Goal: Task Accomplishment & Management: Manage account settings

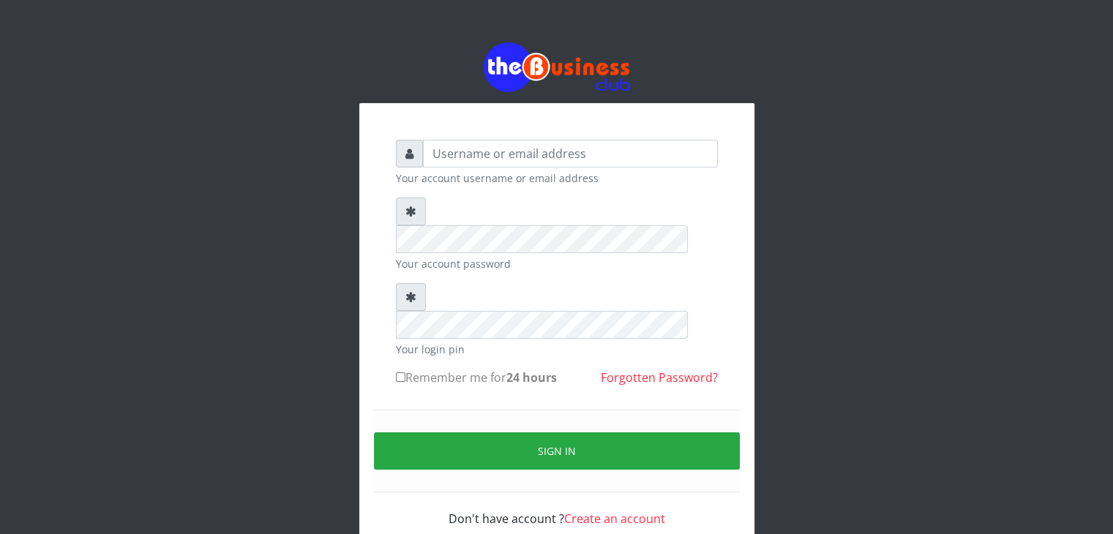
click at [593, 159] on input "text" at bounding box center [570, 154] width 295 height 28
click at [572, 161] on input "text" at bounding box center [570, 154] width 295 height 28
click at [506, 154] on input "text" at bounding box center [570, 154] width 295 height 28
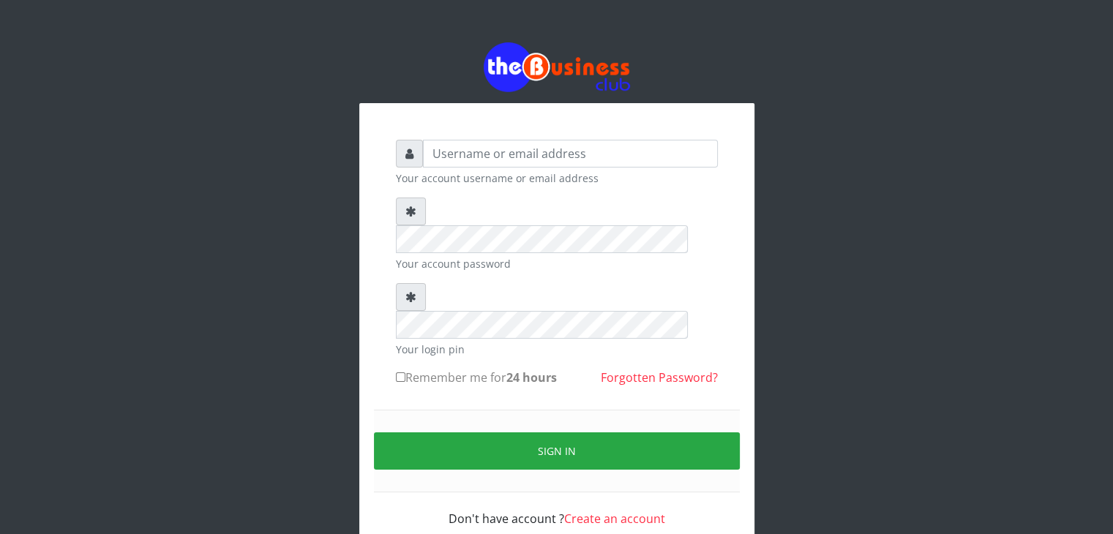
click at [506, 154] on input "text" at bounding box center [570, 154] width 295 height 28
click at [495, 157] on input "text" at bounding box center [570, 154] width 295 height 28
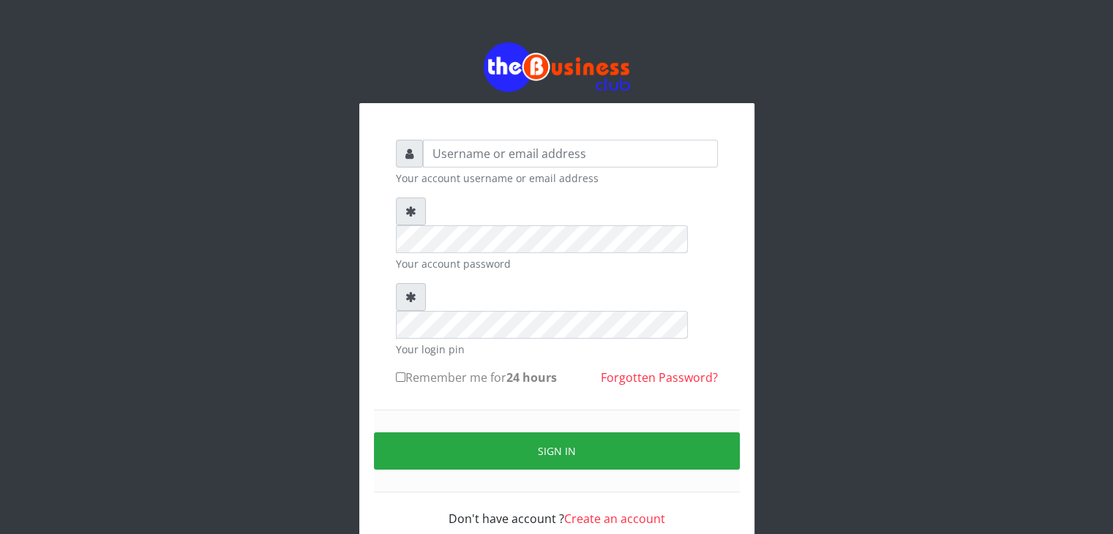
click at [495, 157] on input "text" at bounding box center [570, 154] width 295 height 28
click at [479, 155] on input "text" at bounding box center [570, 154] width 295 height 28
click at [438, 160] on input "text" at bounding box center [570, 154] width 295 height 28
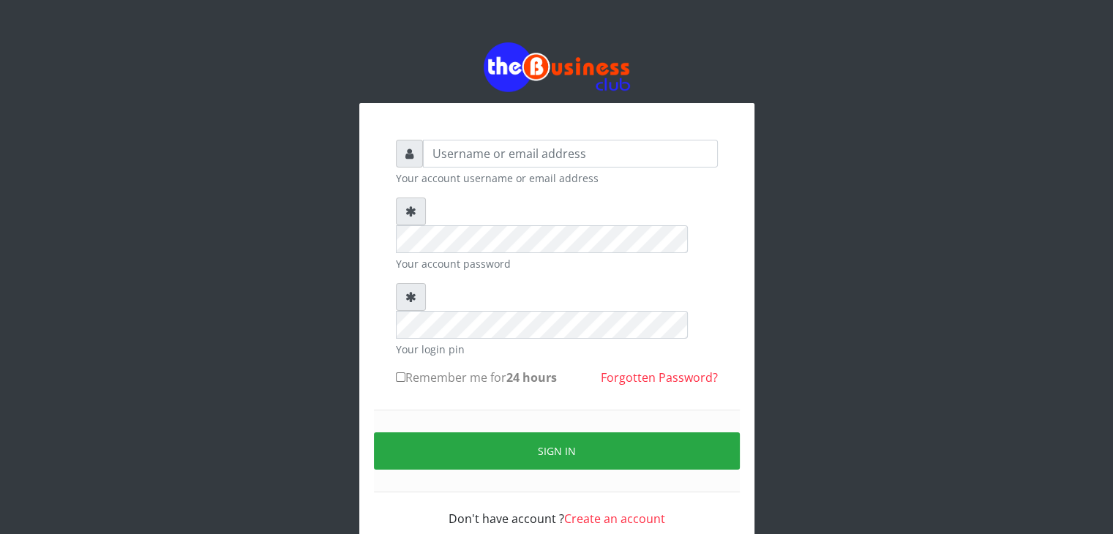
click at [444, 153] on input "text" at bounding box center [570, 154] width 295 height 28
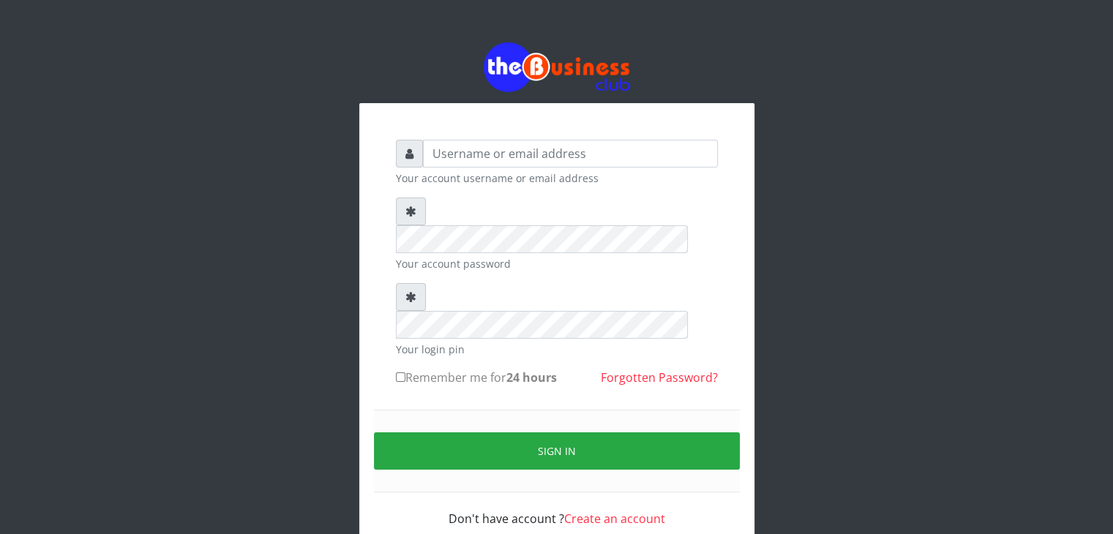
click at [444, 153] on input "text" at bounding box center [570, 154] width 295 height 28
click at [451, 156] on input "text" at bounding box center [570, 154] width 295 height 28
click at [463, 155] on input "text" at bounding box center [570, 154] width 295 height 28
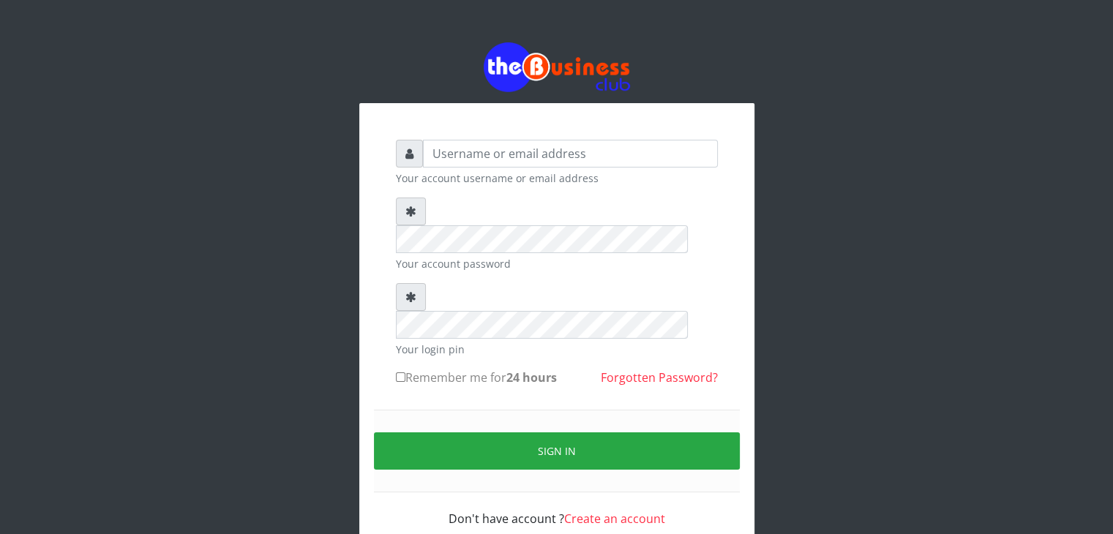
click at [449, 157] on input "text" at bounding box center [570, 154] width 295 height 28
click at [442, 156] on input "text" at bounding box center [570, 154] width 295 height 28
click at [442, 157] on input "text" at bounding box center [570, 154] width 295 height 28
click at [476, 156] on input "text" at bounding box center [570, 154] width 295 height 28
